Goal: Task Accomplishment & Management: Manage account settings

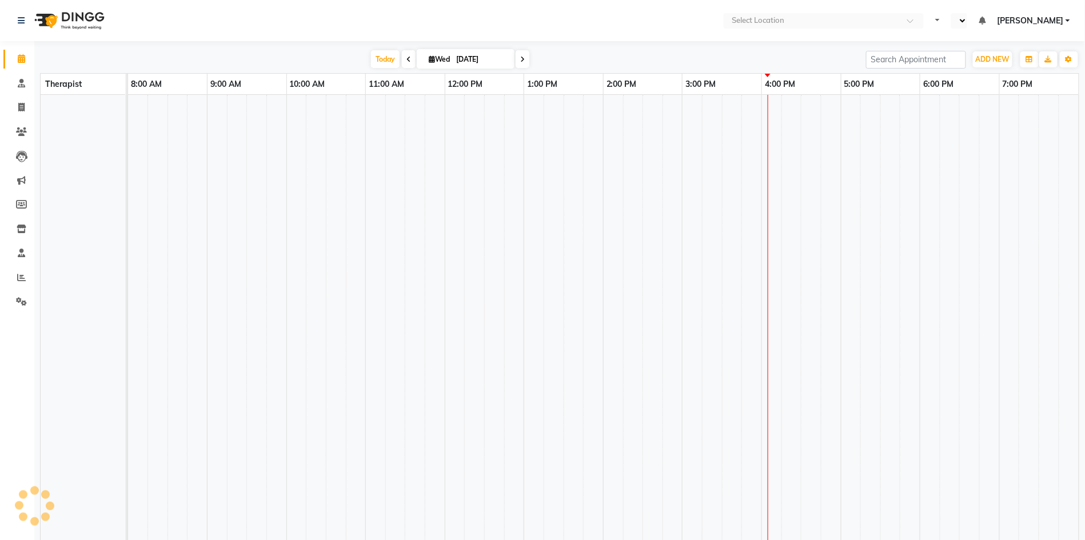
select select "en"
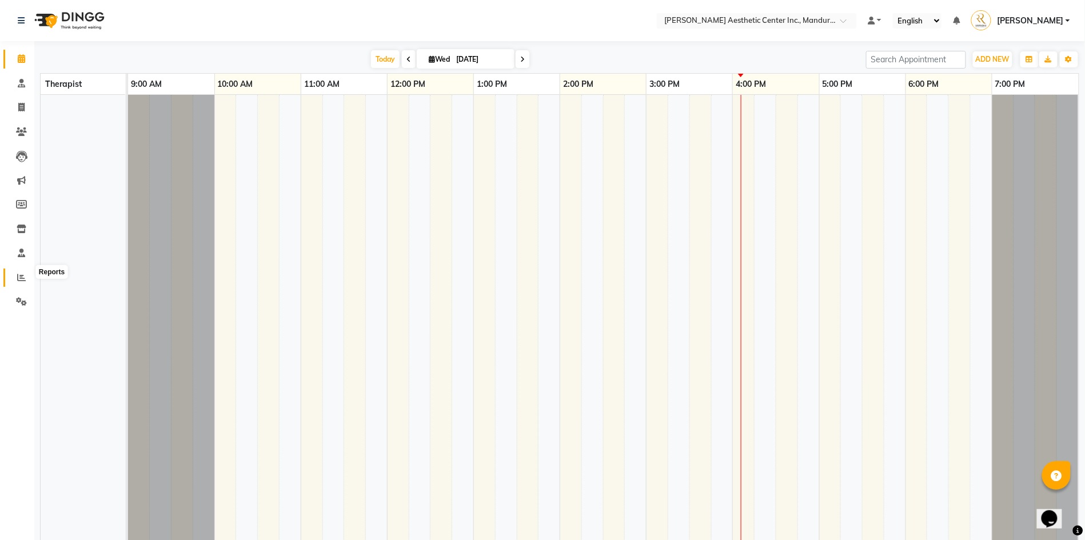
click at [25, 273] on icon at bounding box center [21, 277] width 9 height 9
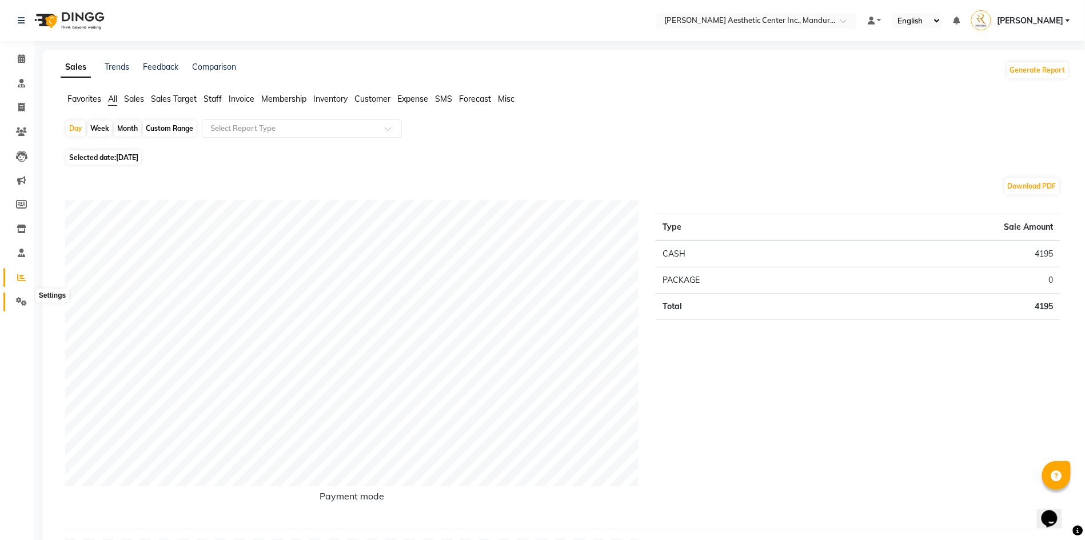
click at [23, 298] on icon at bounding box center [21, 301] width 11 height 9
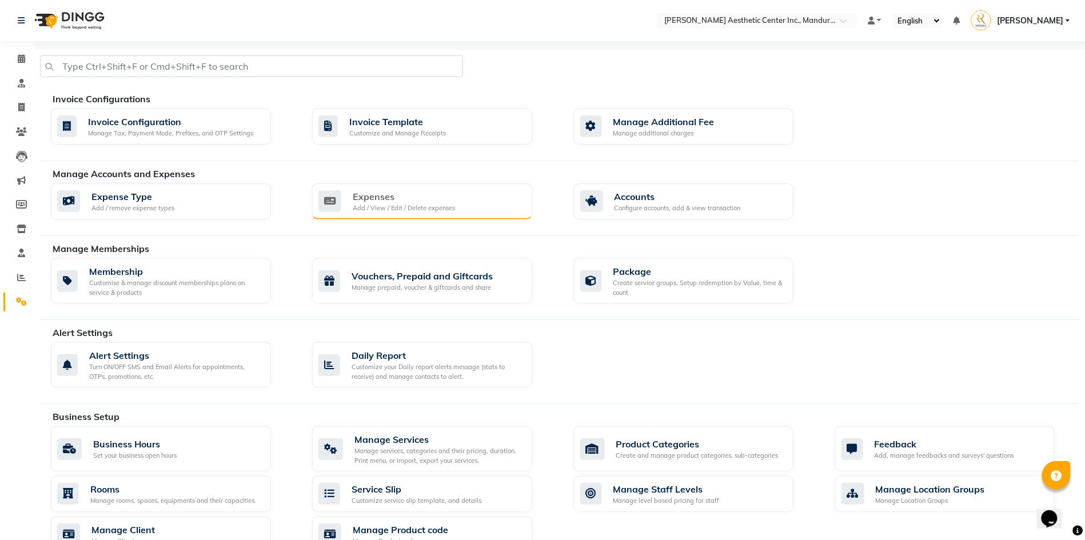
click at [397, 203] on div "Expenses" at bounding box center [404, 197] width 102 height 14
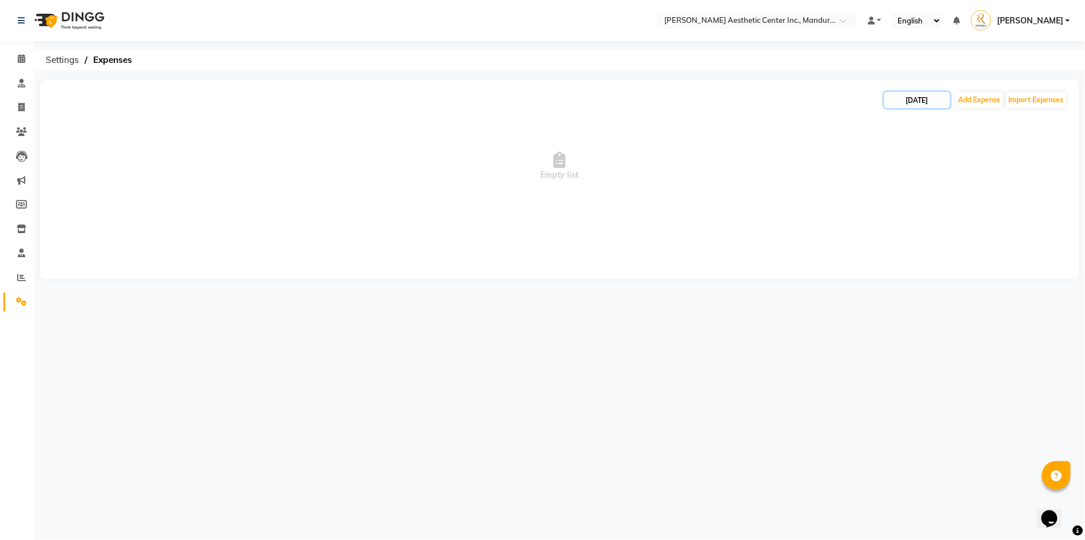
click at [915, 102] on input "[DATE]" at bounding box center [917, 100] width 66 height 16
select select "10"
select select "2025"
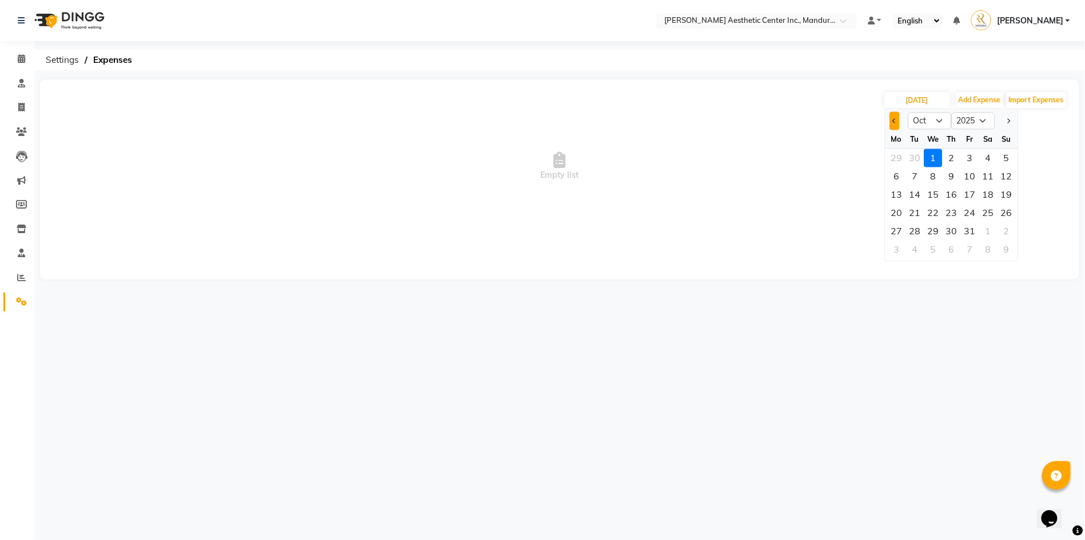
click at [895, 123] on button "Previous month" at bounding box center [895, 121] width 10 height 18
select select "9"
click at [921, 227] on div "30" at bounding box center [915, 231] width 18 height 18
type input "[DATE]"
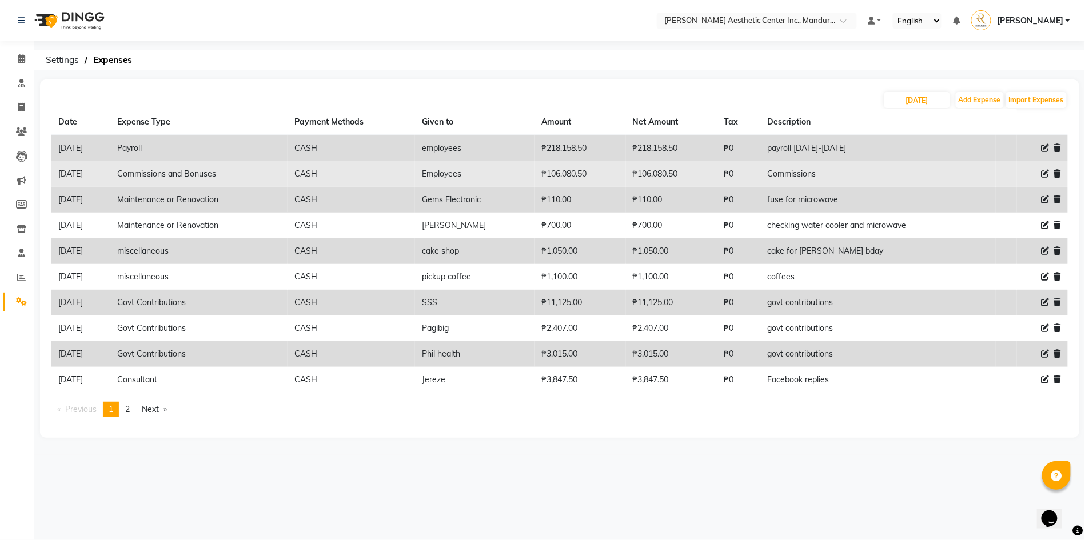
click at [1043, 175] on icon at bounding box center [1045, 174] width 8 height 8
select select "14600"
select select "1"
select select "5254"
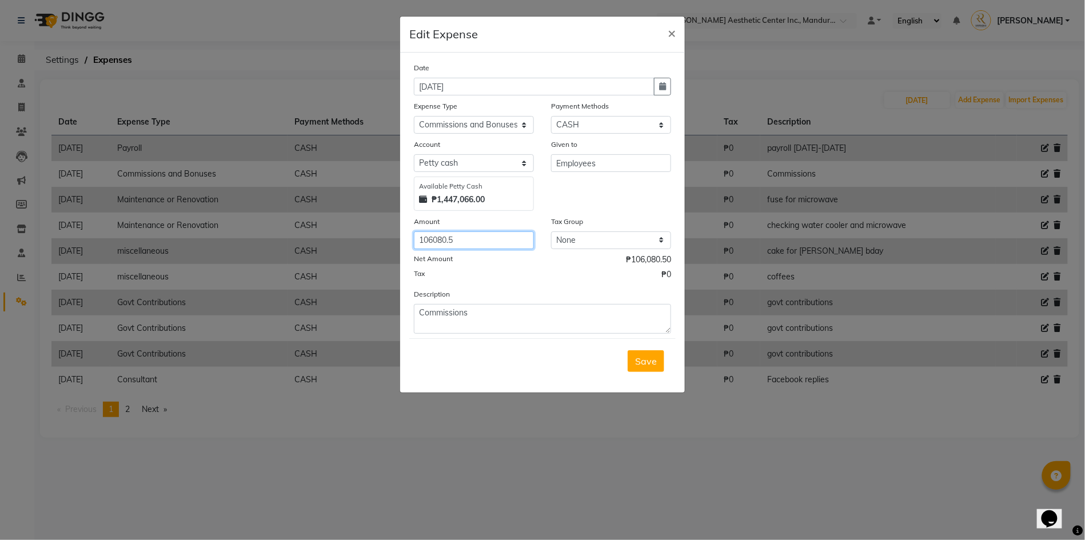
click at [465, 240] on input "106080.5" at bounding box center [474, 241] width 120 height 18
type input "1"
type input "110849.48"
click at [655, 357] on span "Save" at bounding box center [646, 361] width 22 height 11
